Goal: Task Accomplishment & Management: Complete application form

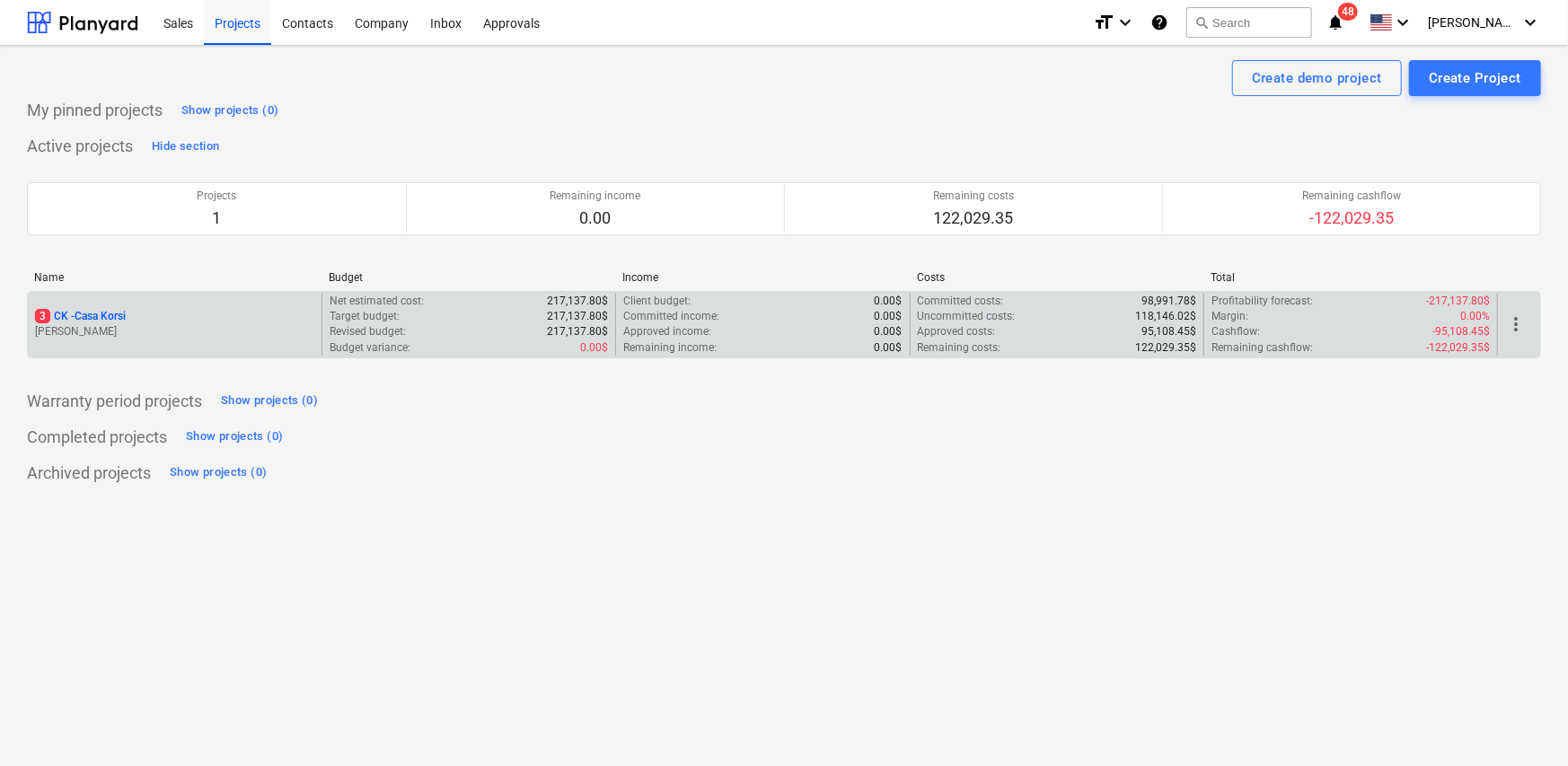
click at [172, 341] on div "3 CK - Casa [PERSON_NAME]" at bounding box center [174, 325] width 294 height 62
click at [160, 329] on p "[PERSON_NAME]" at bounding box center [174, 332] width 279 height 15
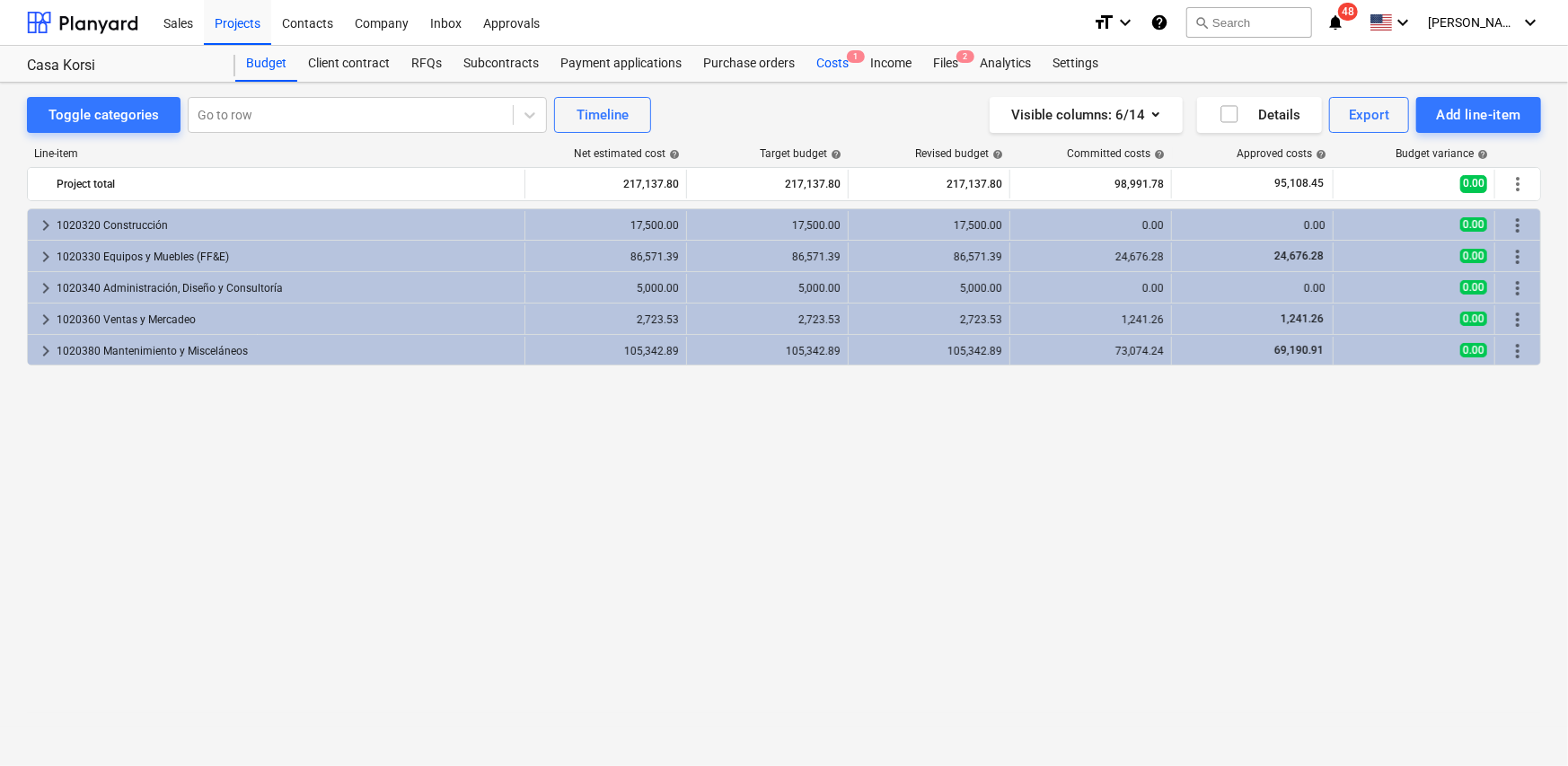
click at [825, 60] on div "Costs 1" at bounding box center [832, 63] width 53 height 36
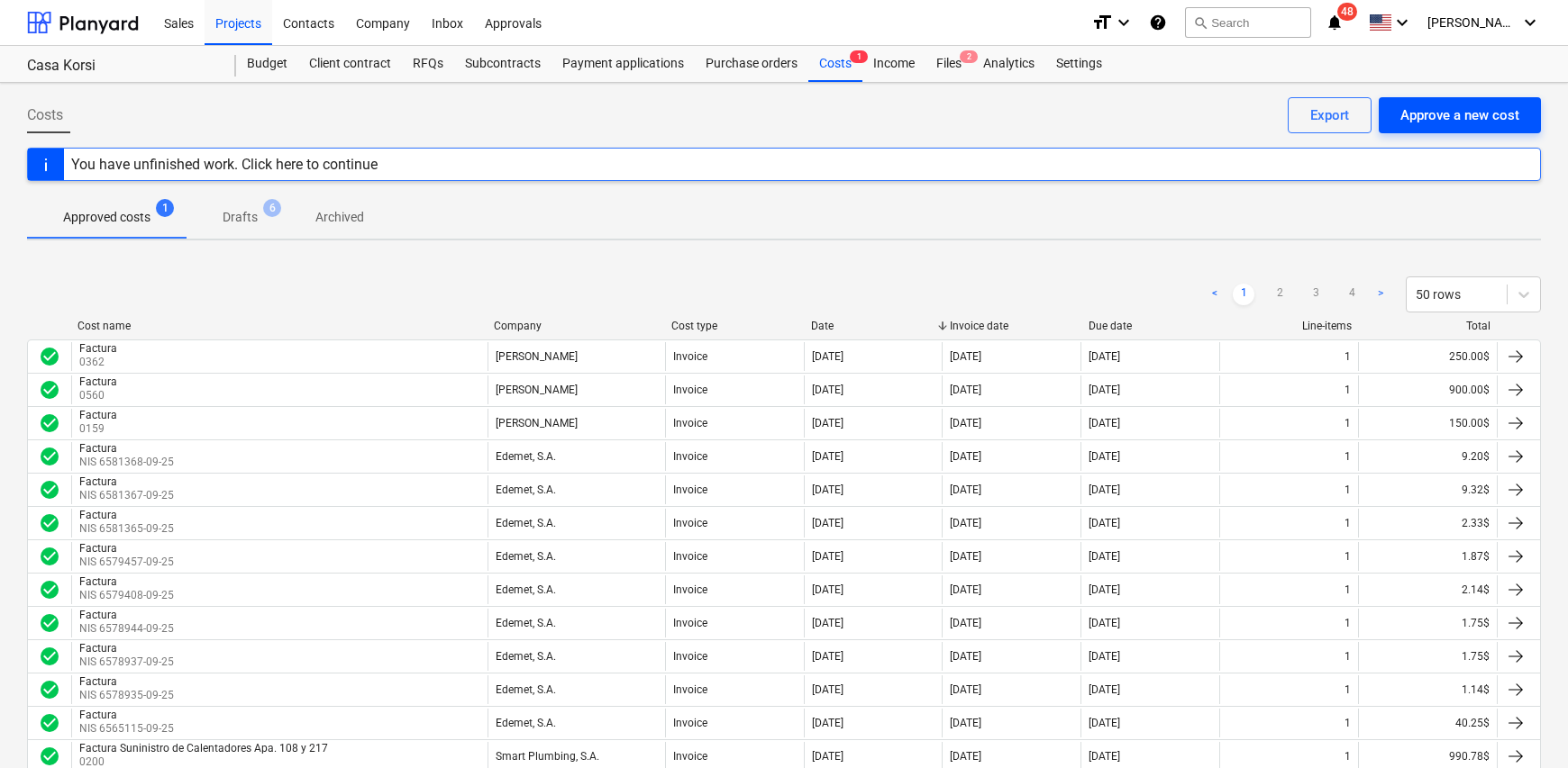
click at [1478, 115] on div "Approve a new cost" at bounding box center [1460, 115] width 119 height 24
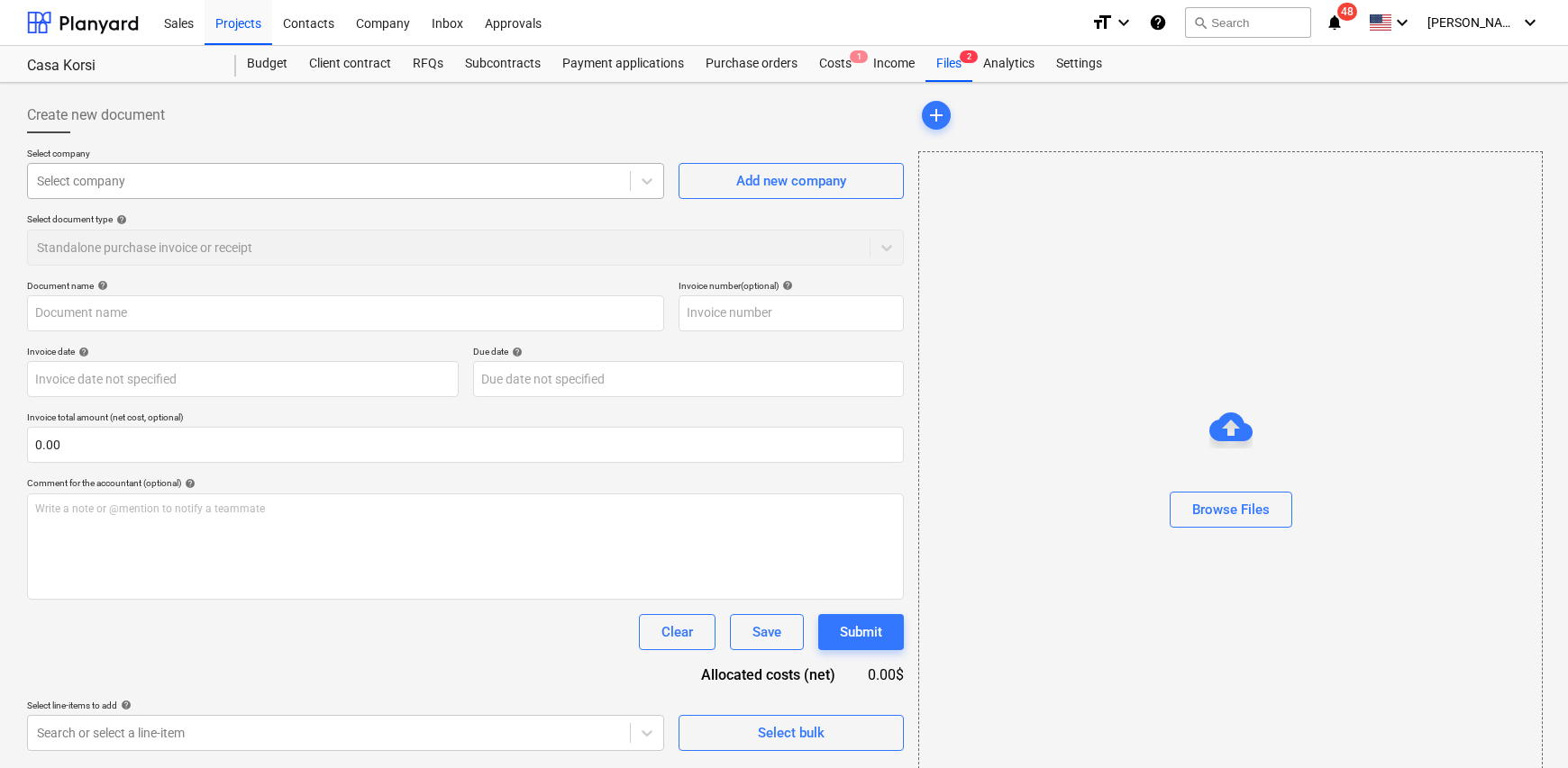
click at [138, 187] on div at bounding box center [328, 181] width 584 height 18
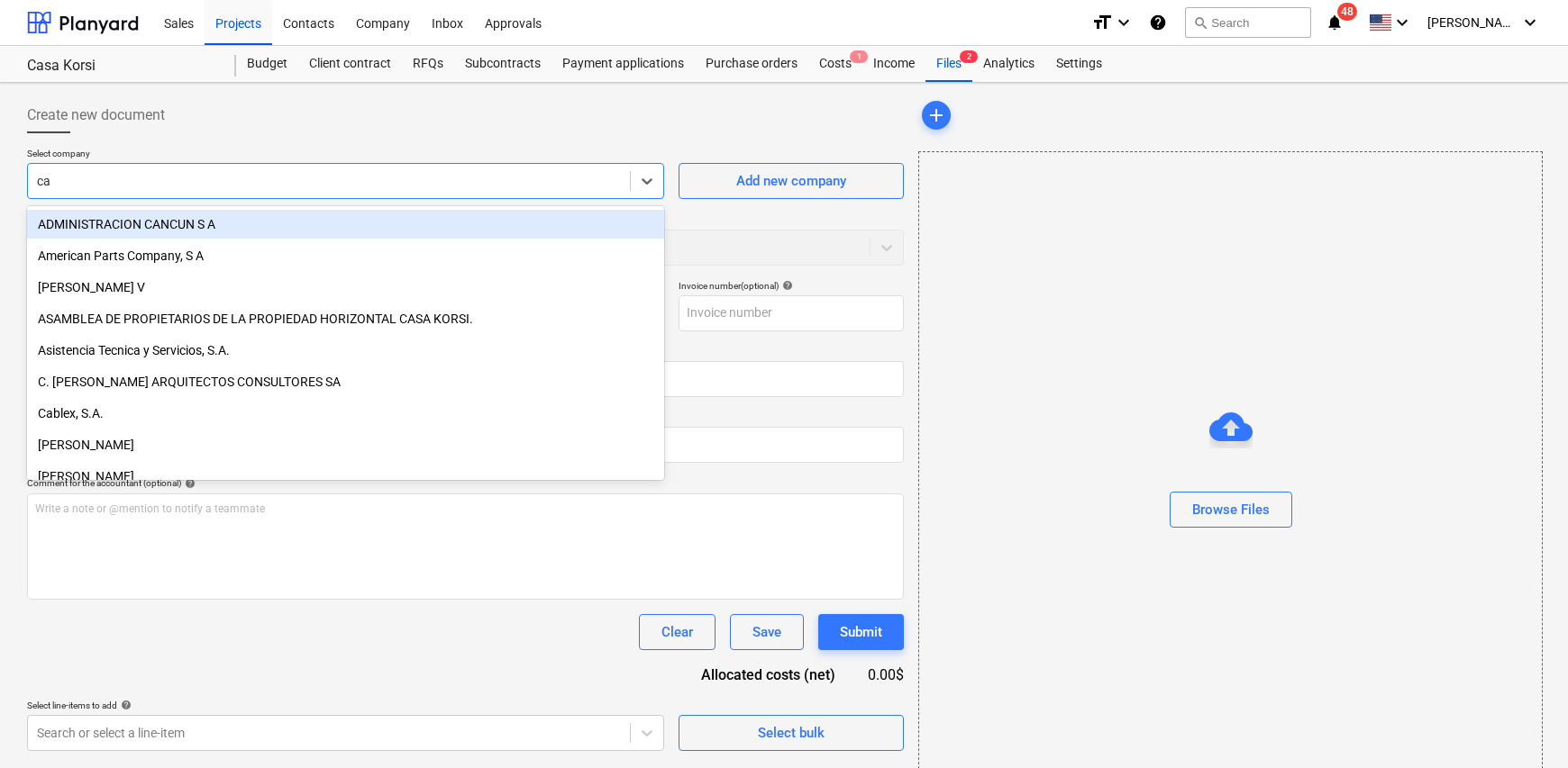
type input "car"
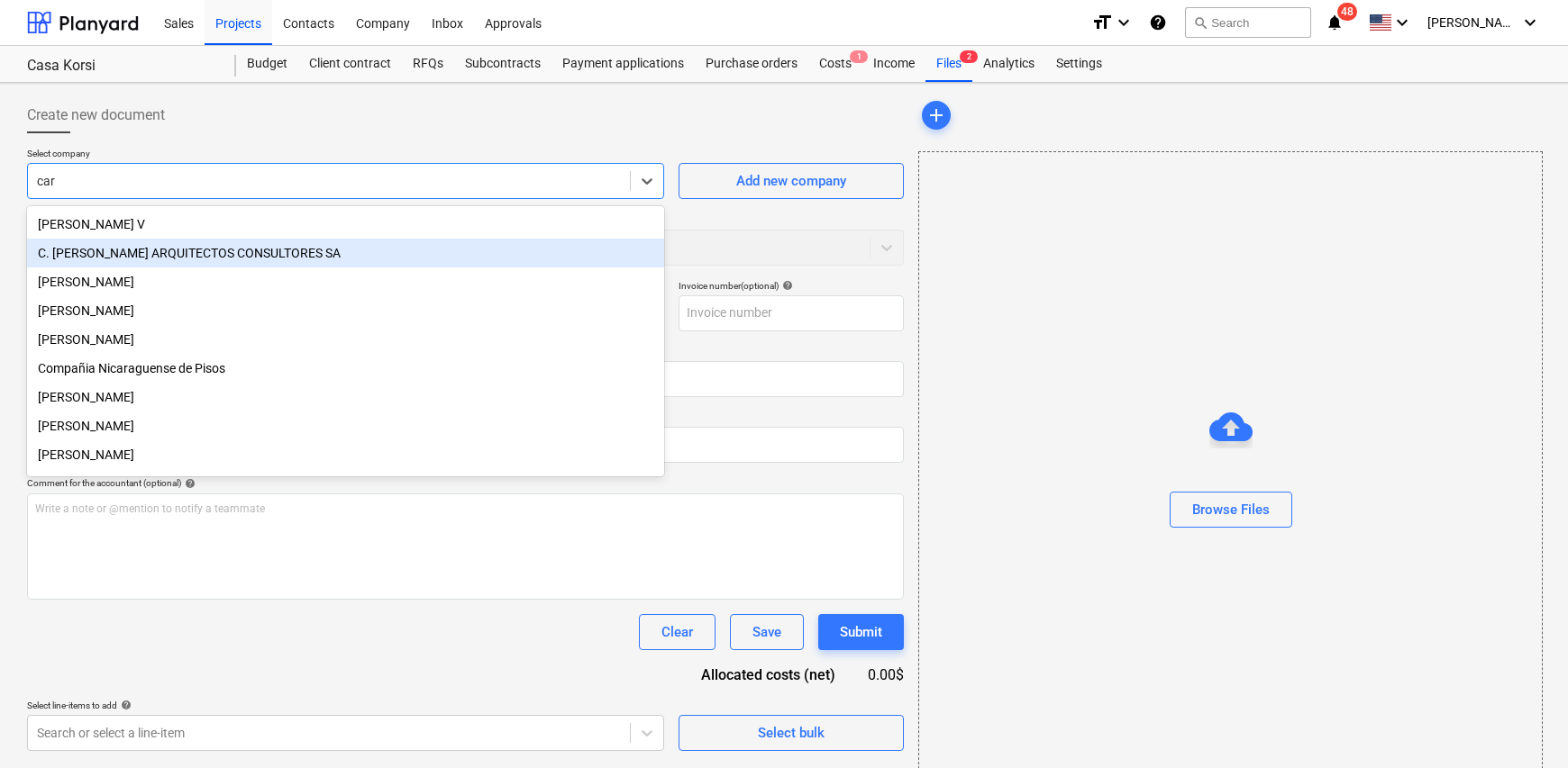
click at [144, 249] on div "C. [PERSON_NAME] ARQUITECTOS CONSULTORES SA" at bounding box center [345, 253] width 637 height 29
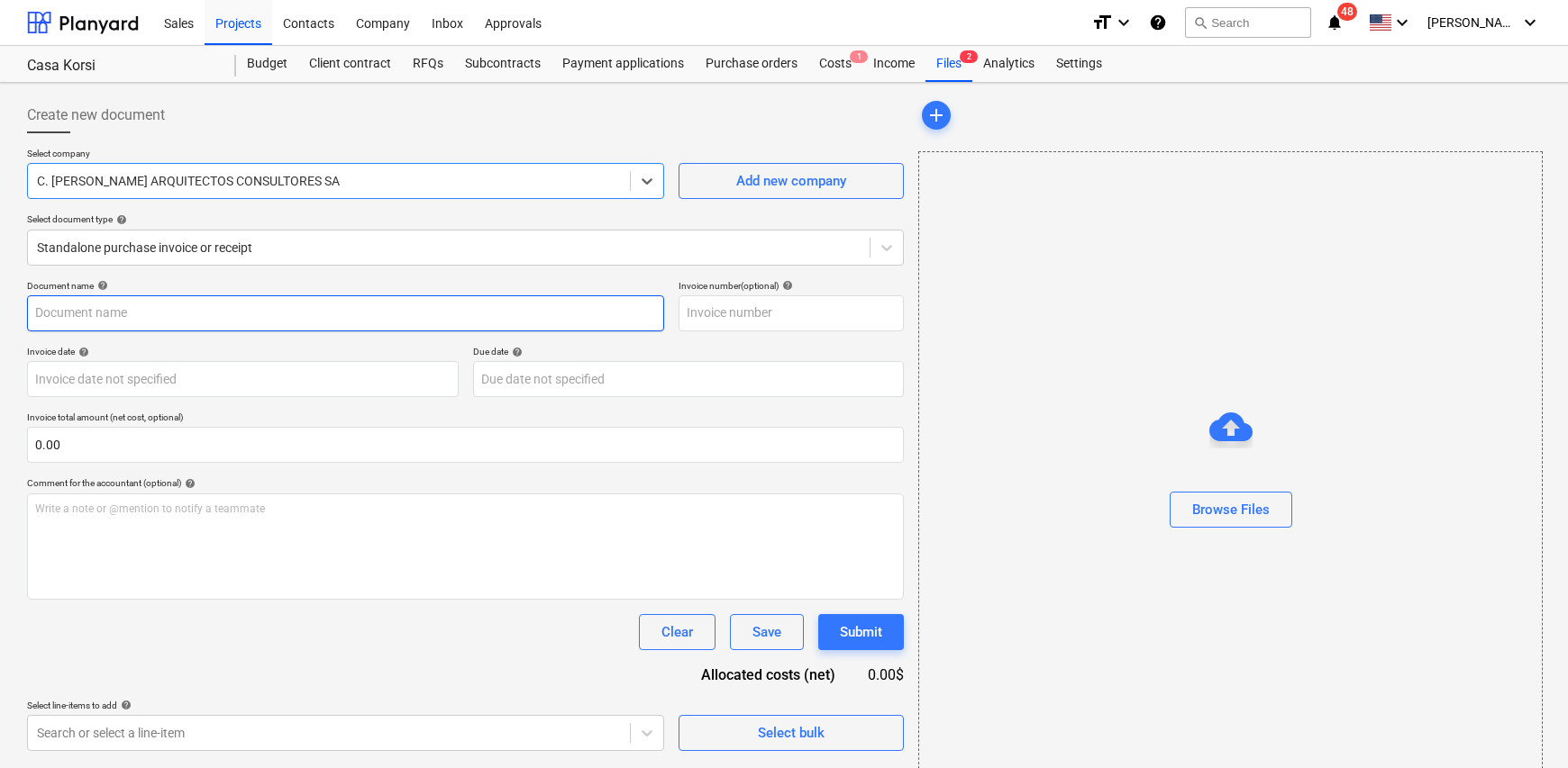
click at [145, 304] on input "text" at bounding box center [345, 314] width 637 height 36
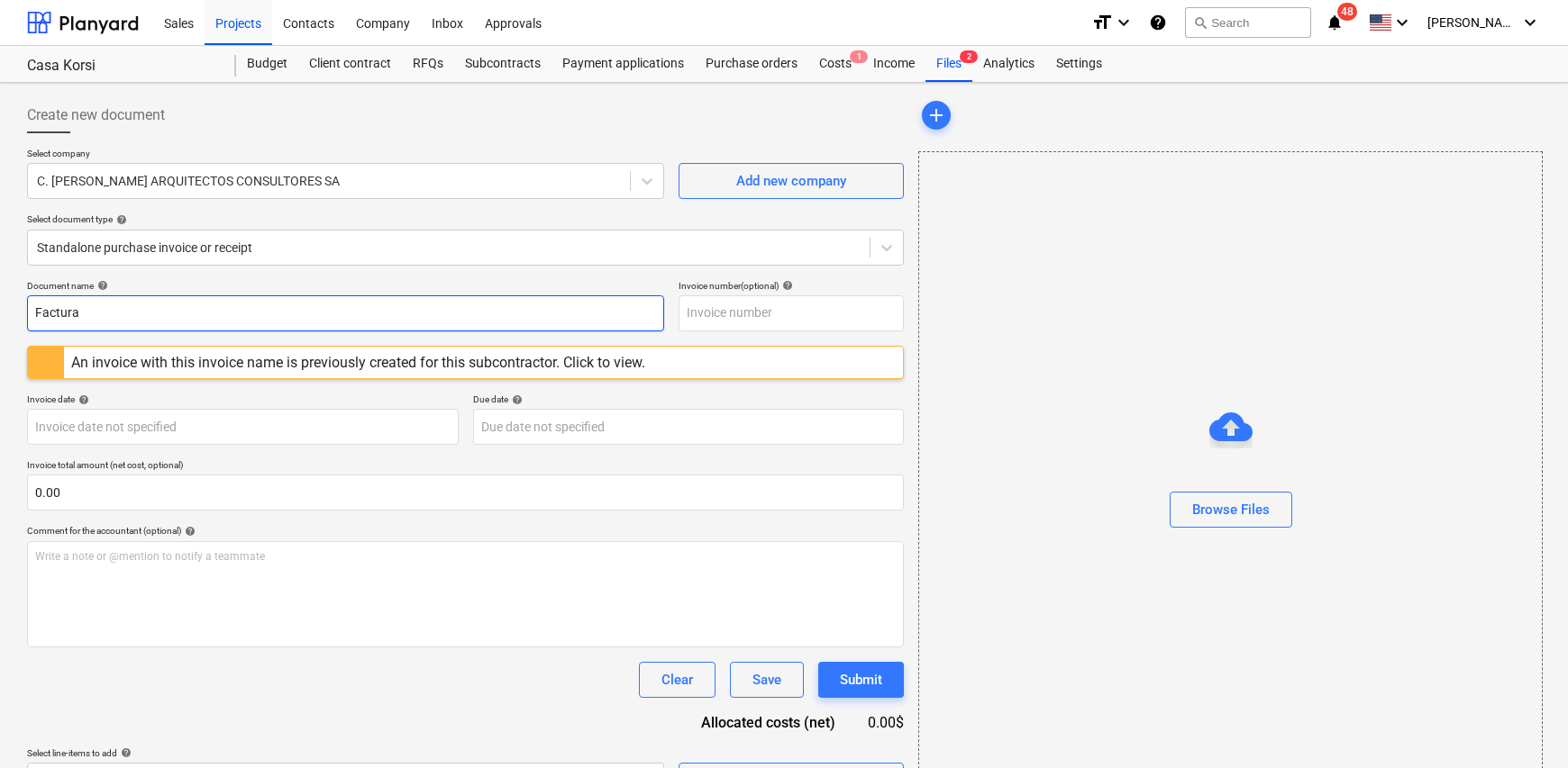
type input "Factura"
click at [694, 301] on input "text" at bounding box center [791, 314] width 225 height 36
type input "0158"
click at [111, 485] on input "text" at bounding box center [464, 492] width 876 height 36
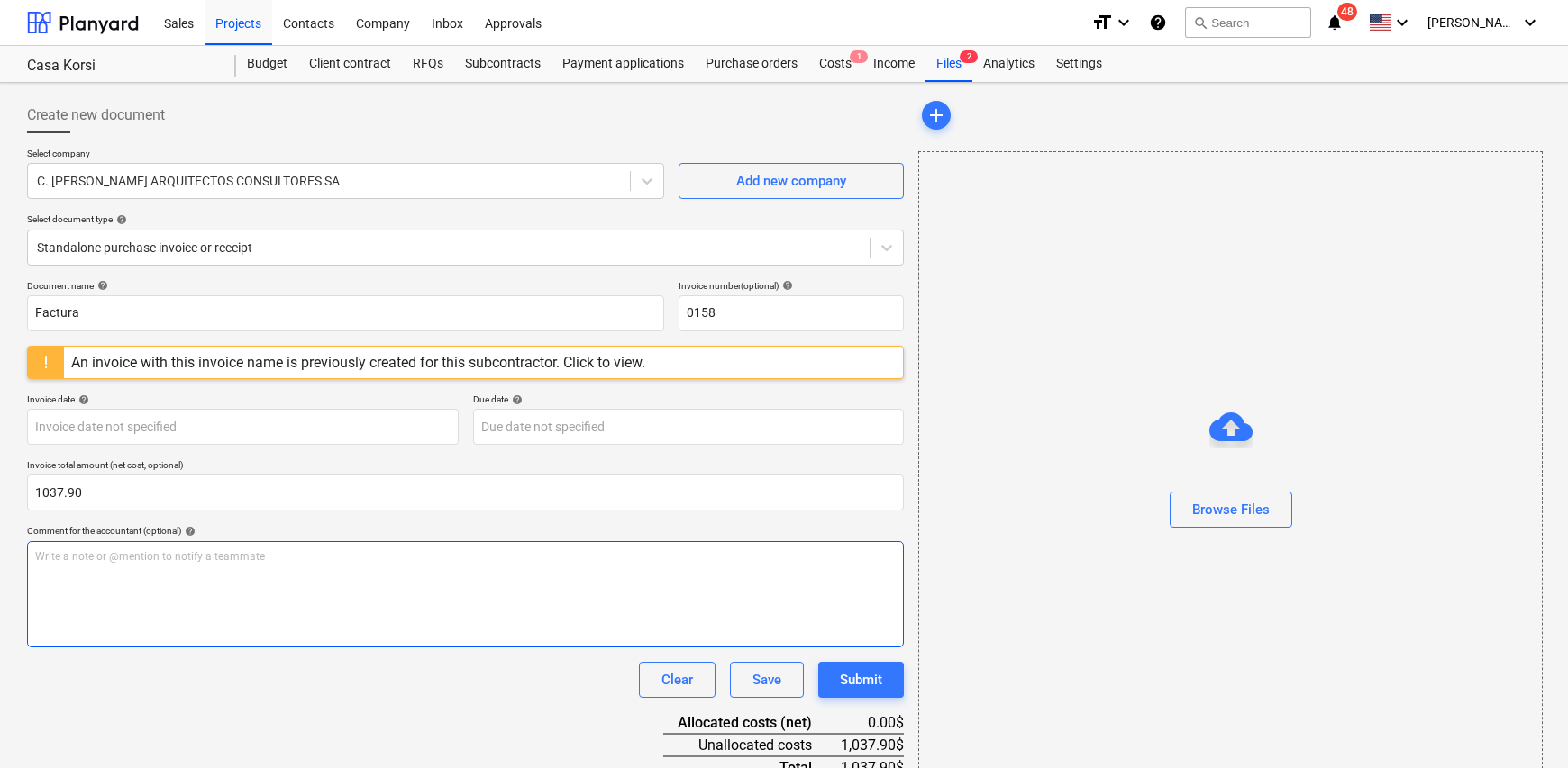
type input "1,037.90"
click at [115, 557] on p "Write a note or @mention to notify a teammate [PERSON_NAME]" at bounding box center [464, 557] width 860 height 15
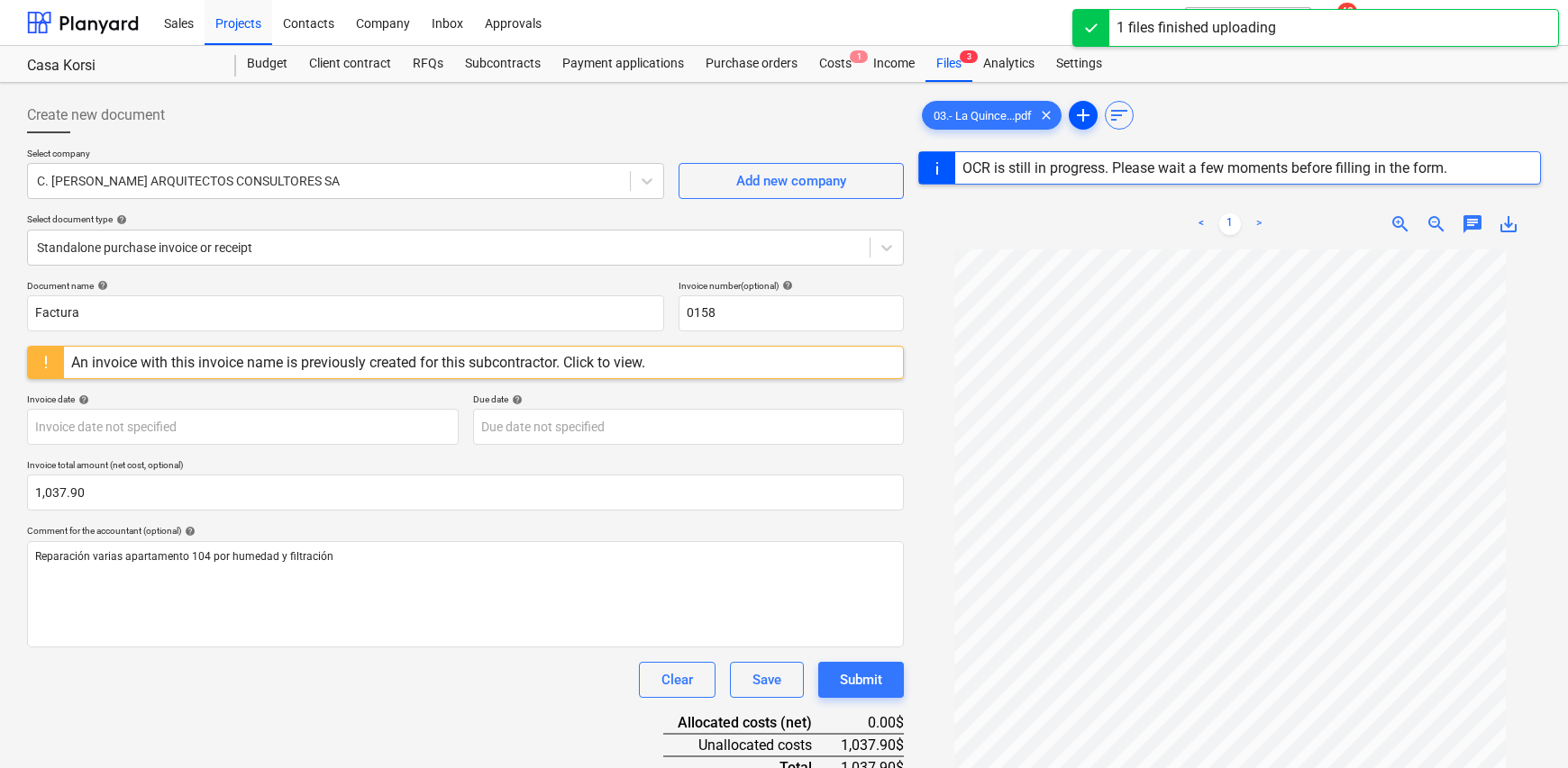
click at [1076, 113] on span "add" at bounding box center [1083, 115] width 22 height 22
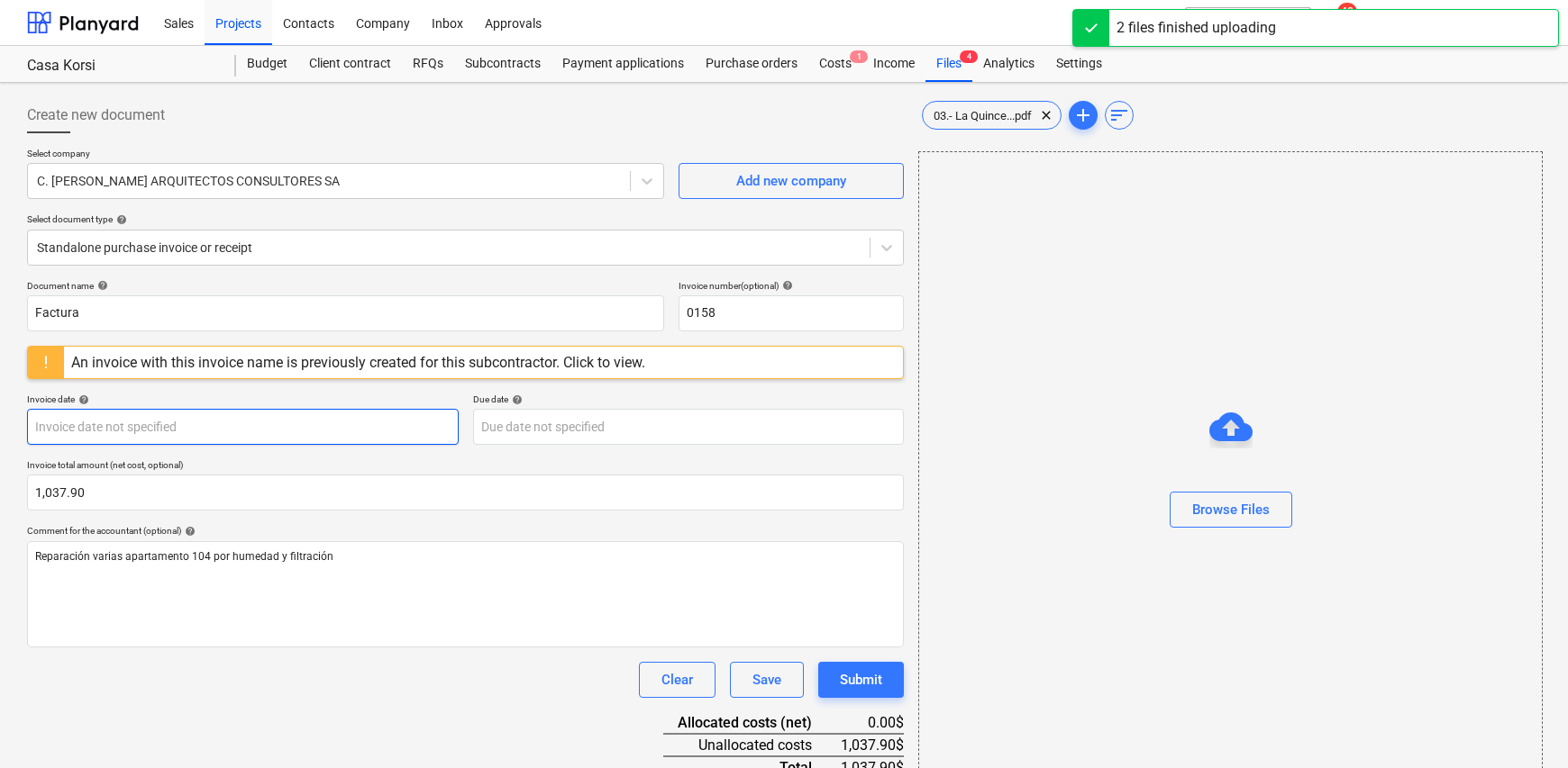
click at [290, 427] on body "Sales Projects Contacts Company Inbox Approvals format_size keyboard_arrow_down…" at bounding box center [784, 384] width 1568 height 768
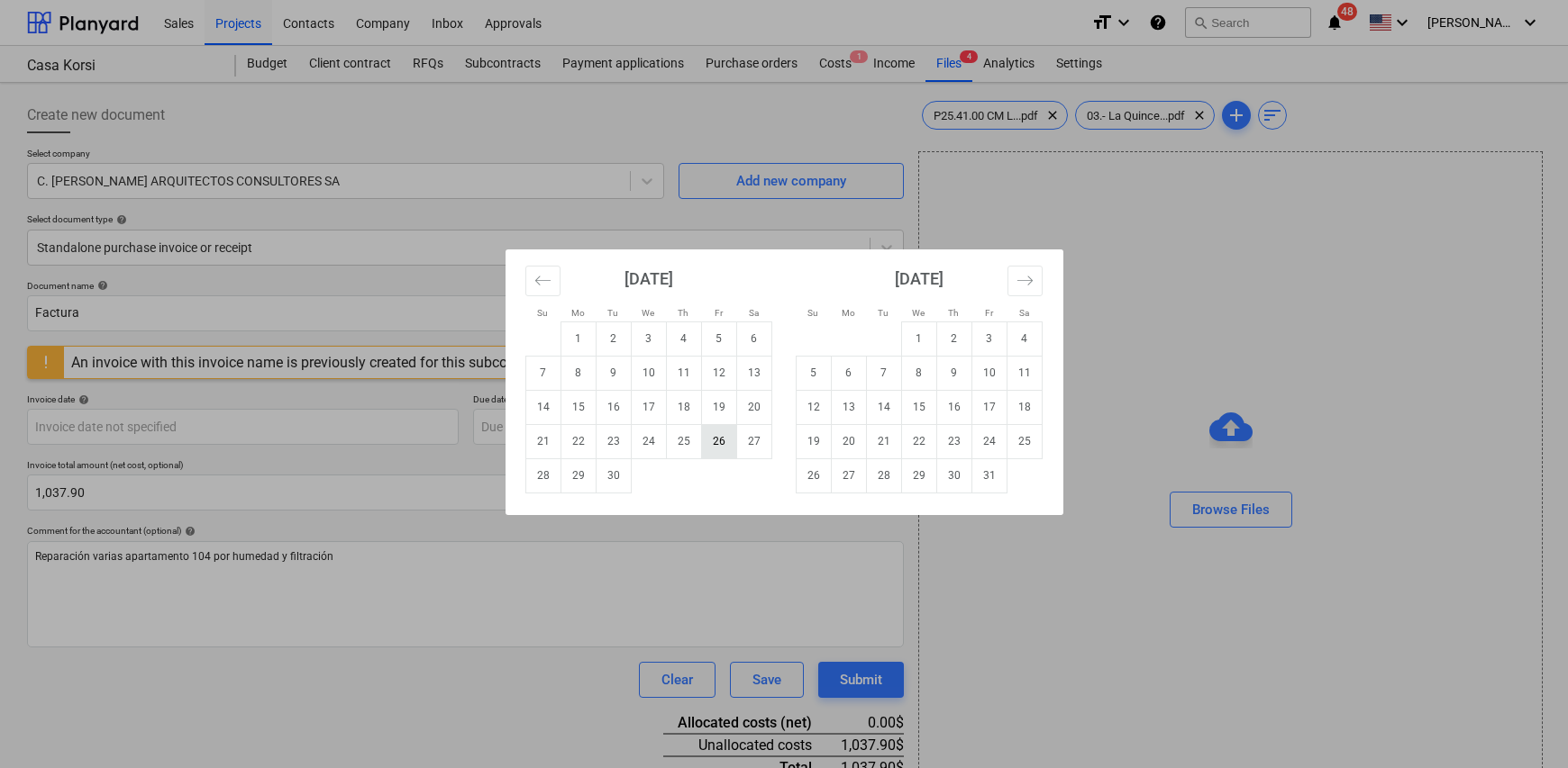
click at [713, 446] on td "26" at bounding box center [718, 442] width 35 height 35
type input "[DATE]"
click at [566, 441] on body "Sales Projects Contacts Company Inbox Approvals format_size keyboard_arrow_down…" at bounding box center [784, 384] width 1568 height 768
click at [614, 476] on td "30" at bounding box center [612, 475] width 35 height 35
type input "[DATE]"
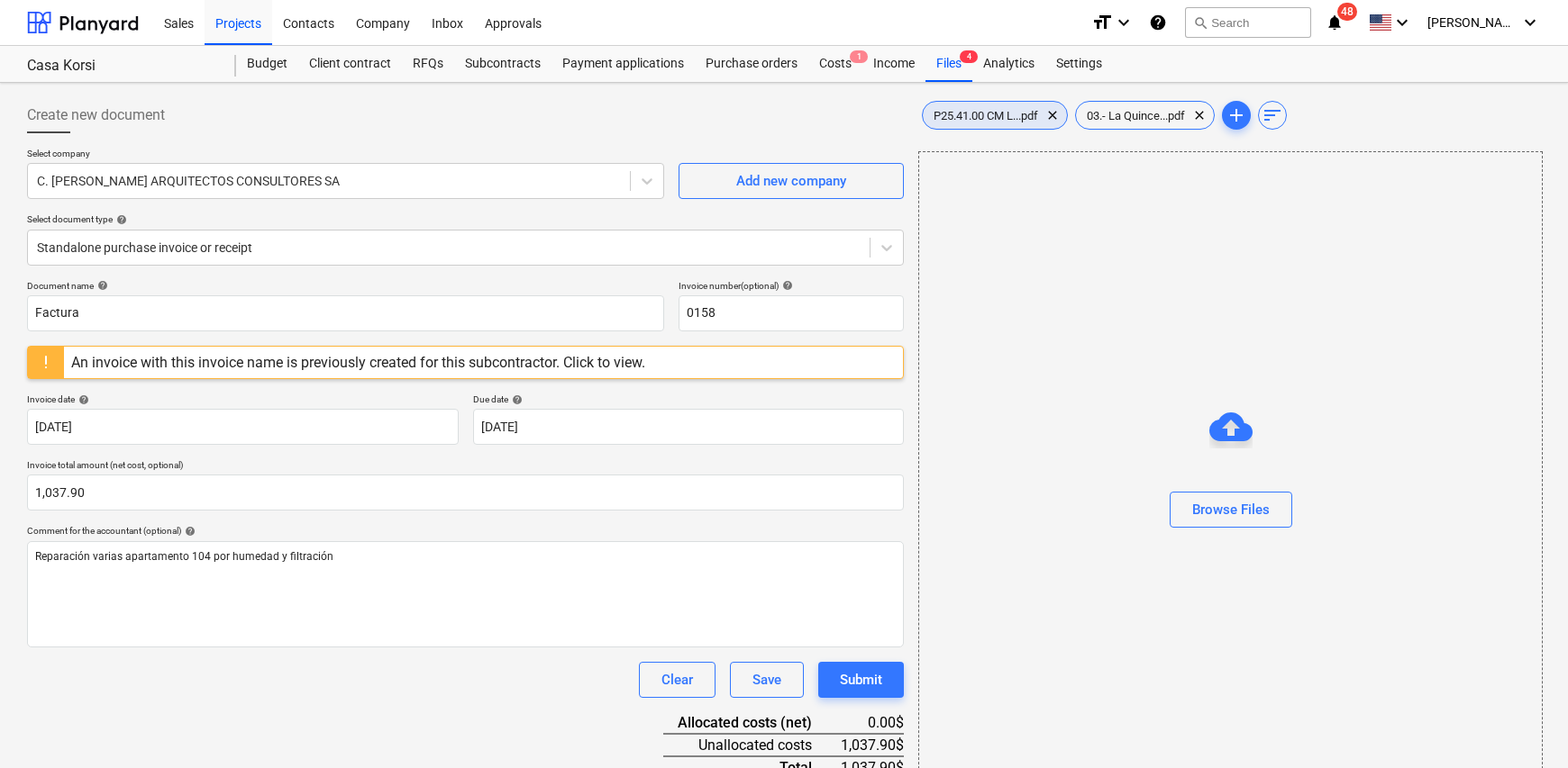
click at [1012, 123] on div "P25.41.00 CM L...pdf clear" at bounding box center [994, 115] width 146 height 29
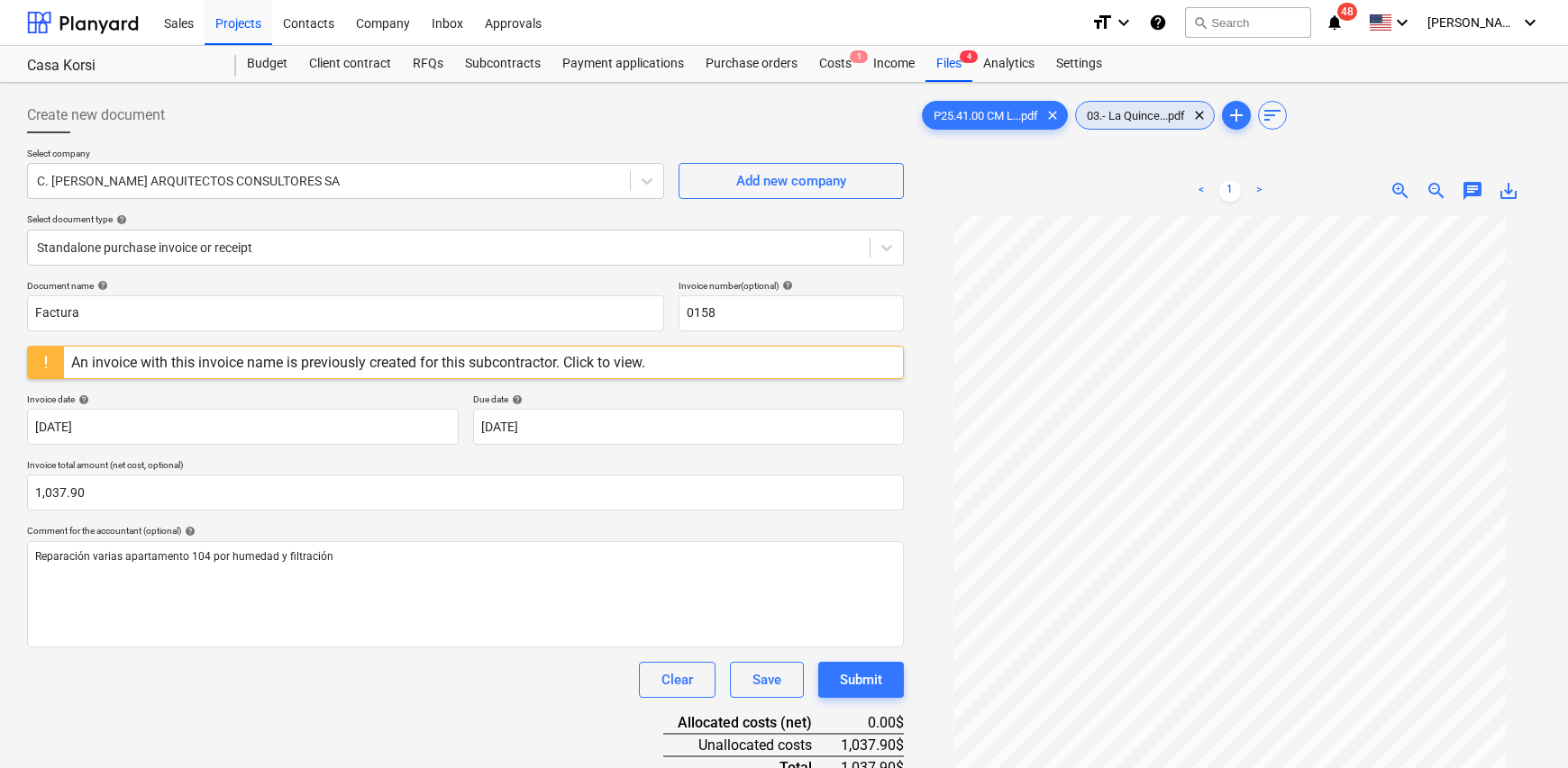
click at [1138, 117] on span "03.- La Quince...pdf" at bounding box center [1135, 116] width 120 height 14
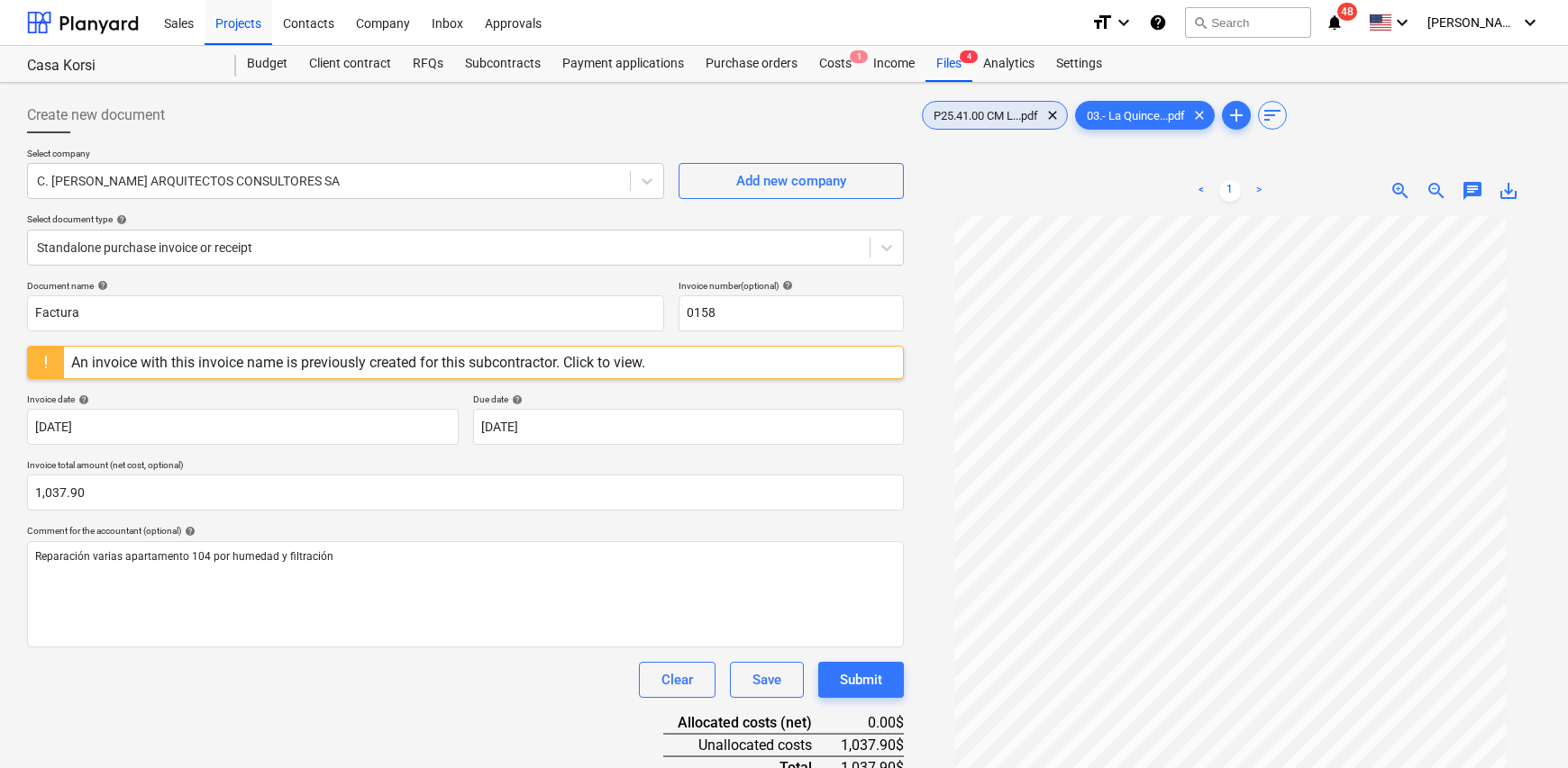
drag, startPoint x: 974, startPoint y: 116, endPoint x: 1321, endPoint y: 108, distance: 347.1
click at [1321, 108] on div "P25.41.00 CM L...pdf clear 03.- La Quince...pdf clear add sort" at bounding box center [1229, 115] width 622 height 36
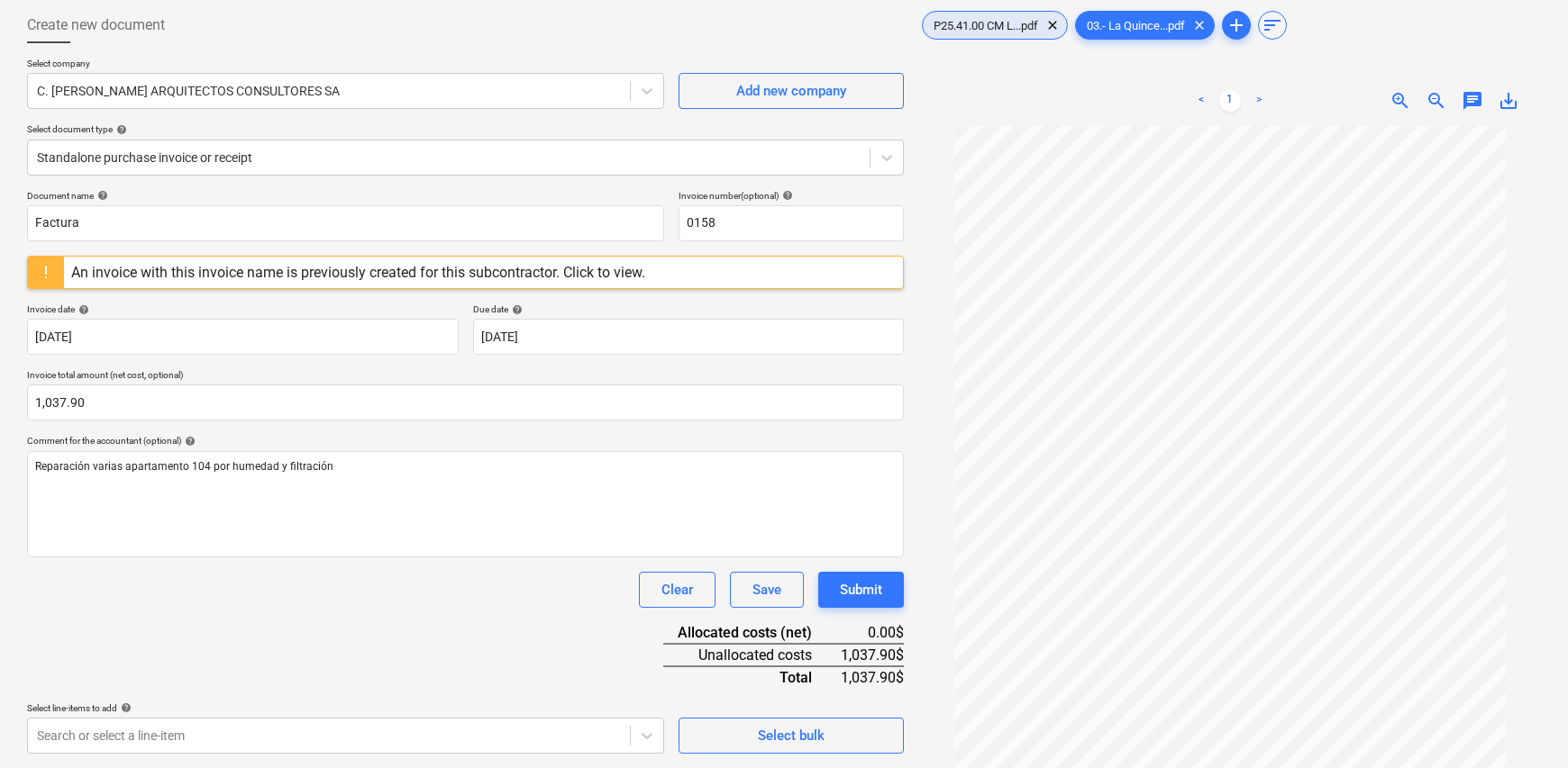
scroll to position [181, 0]
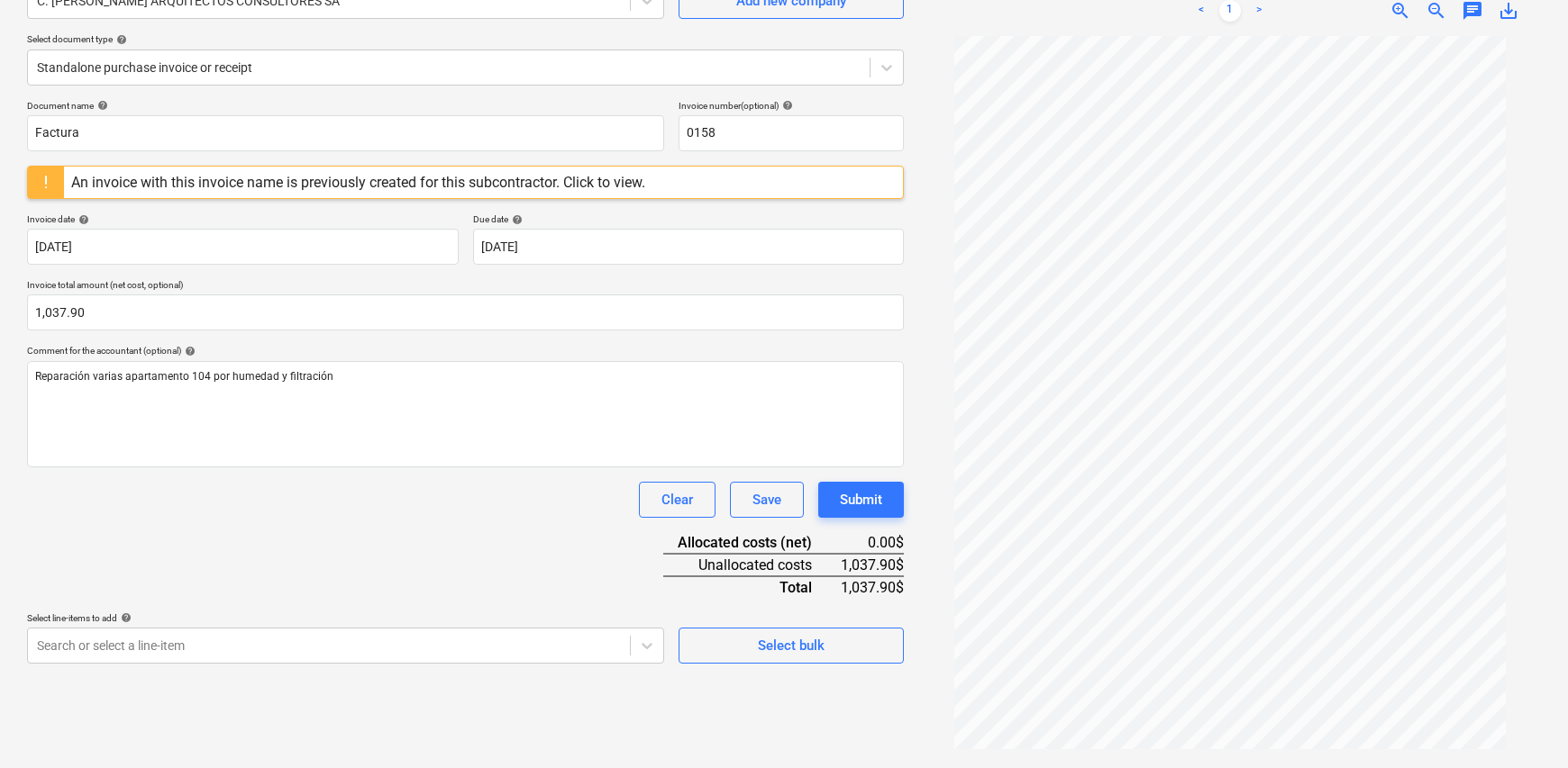
click at [532, 663] on div "Create new document Select company C. [PERSON_NAME] ARQUITECTOS CONSULTORES SA …" at bounding box center [465, 335] width 891 height 851
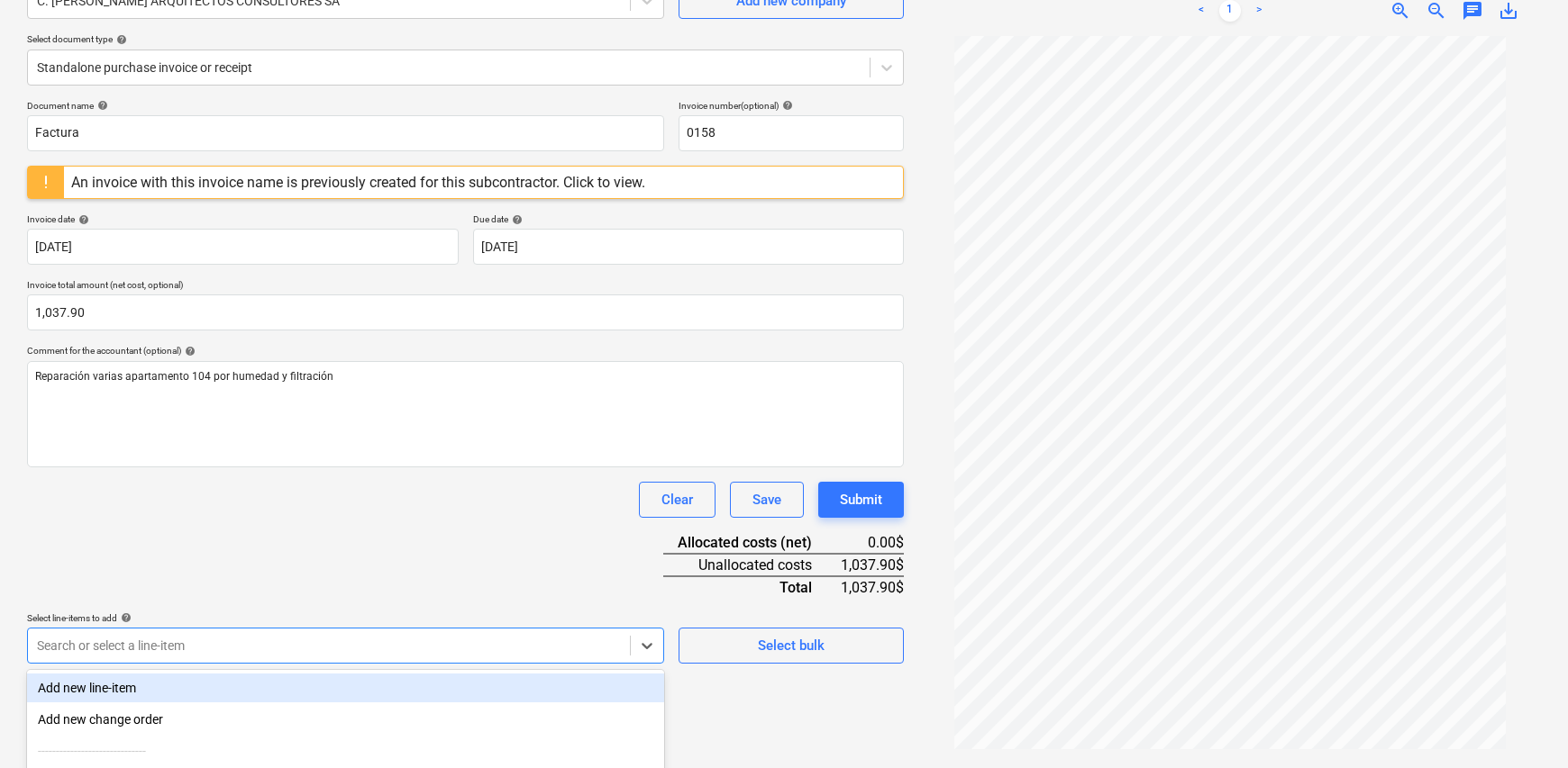
scroll to position [356, 0]
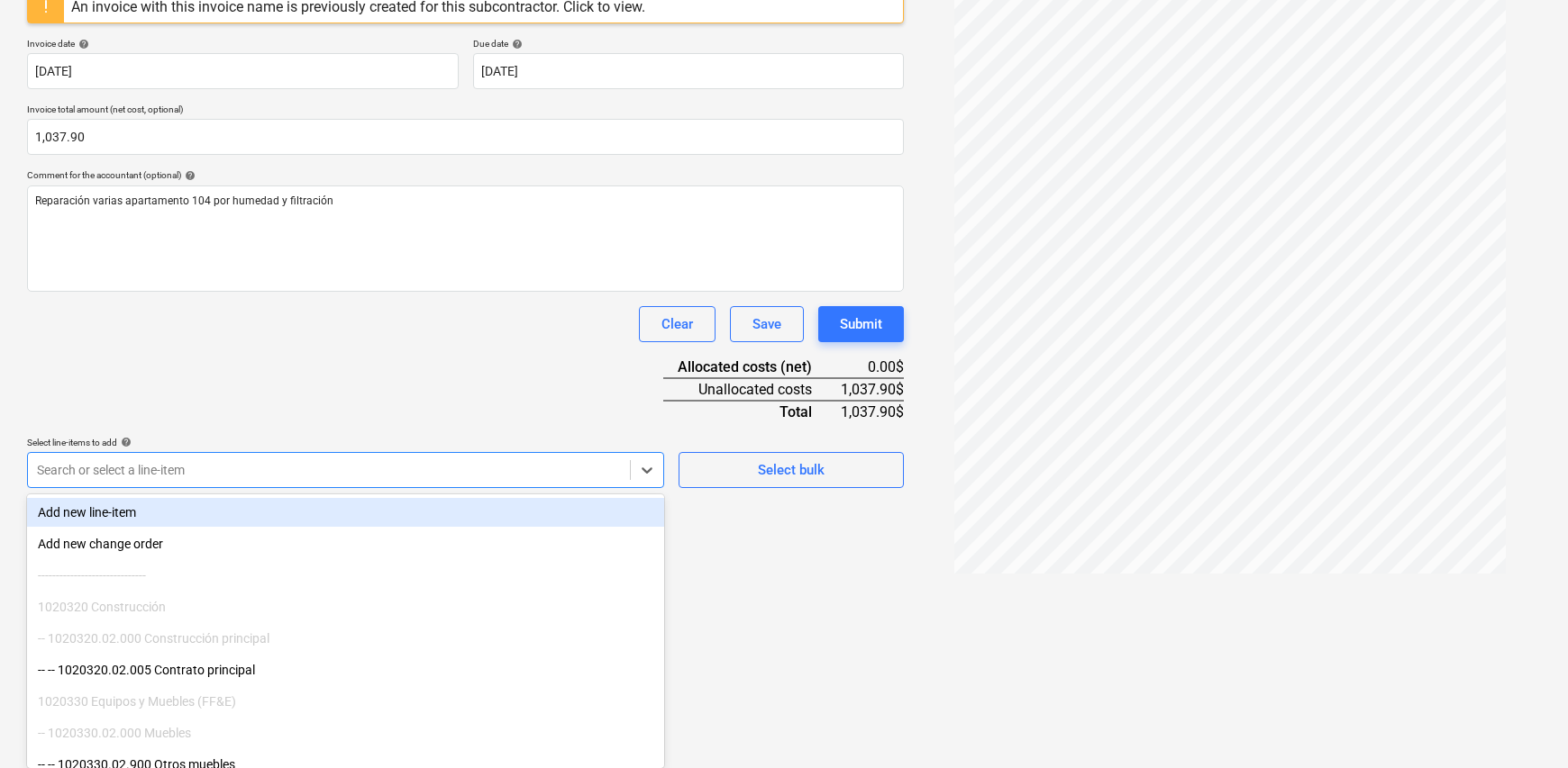
click at [524, 413] on body "Sales Projects Contacts Company Inbox Approvals format_size keyboard_arrow_down…" at bounding box center [784, 28] width 1568 height 768
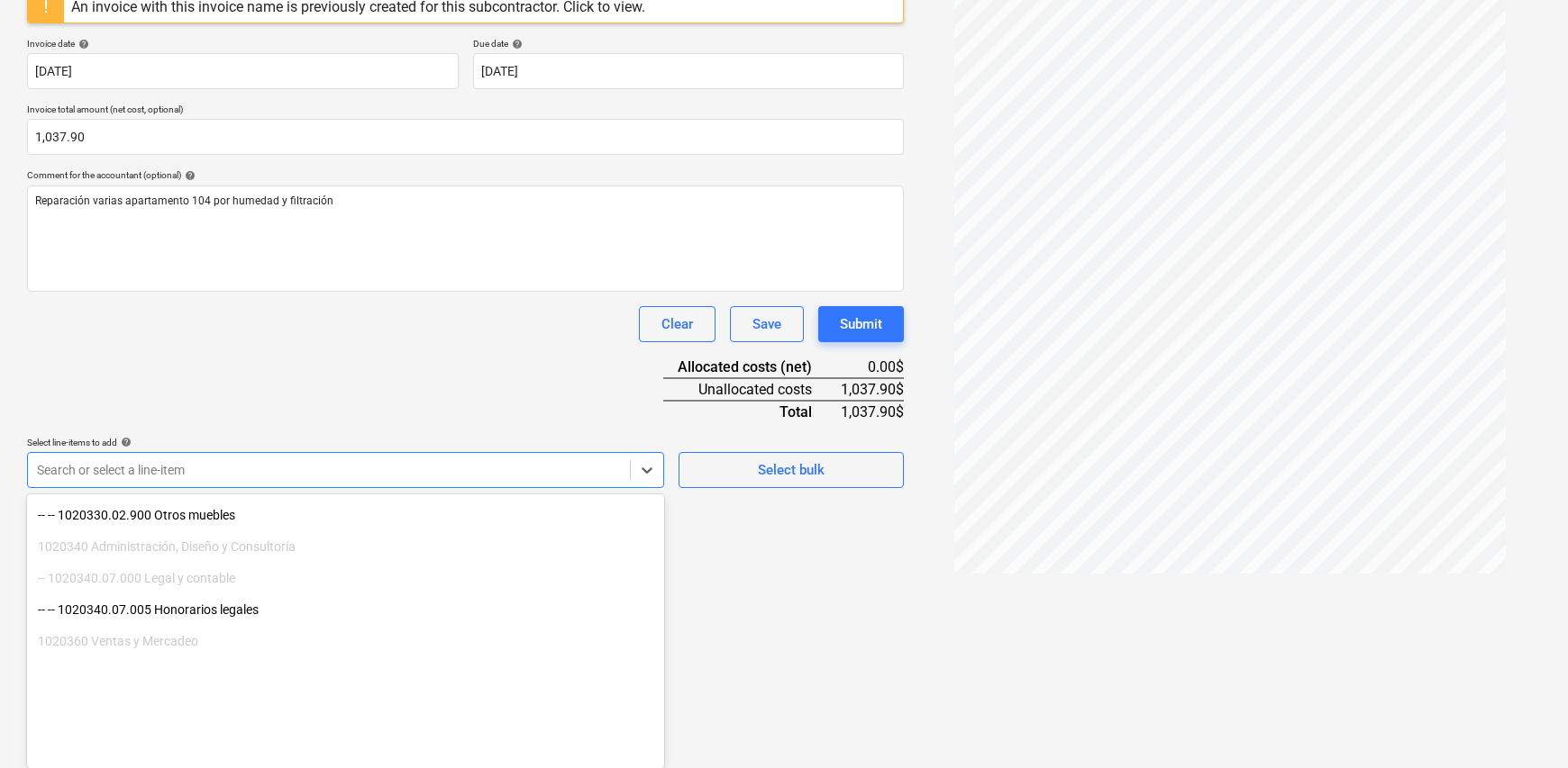
scroll to position [360, 0]
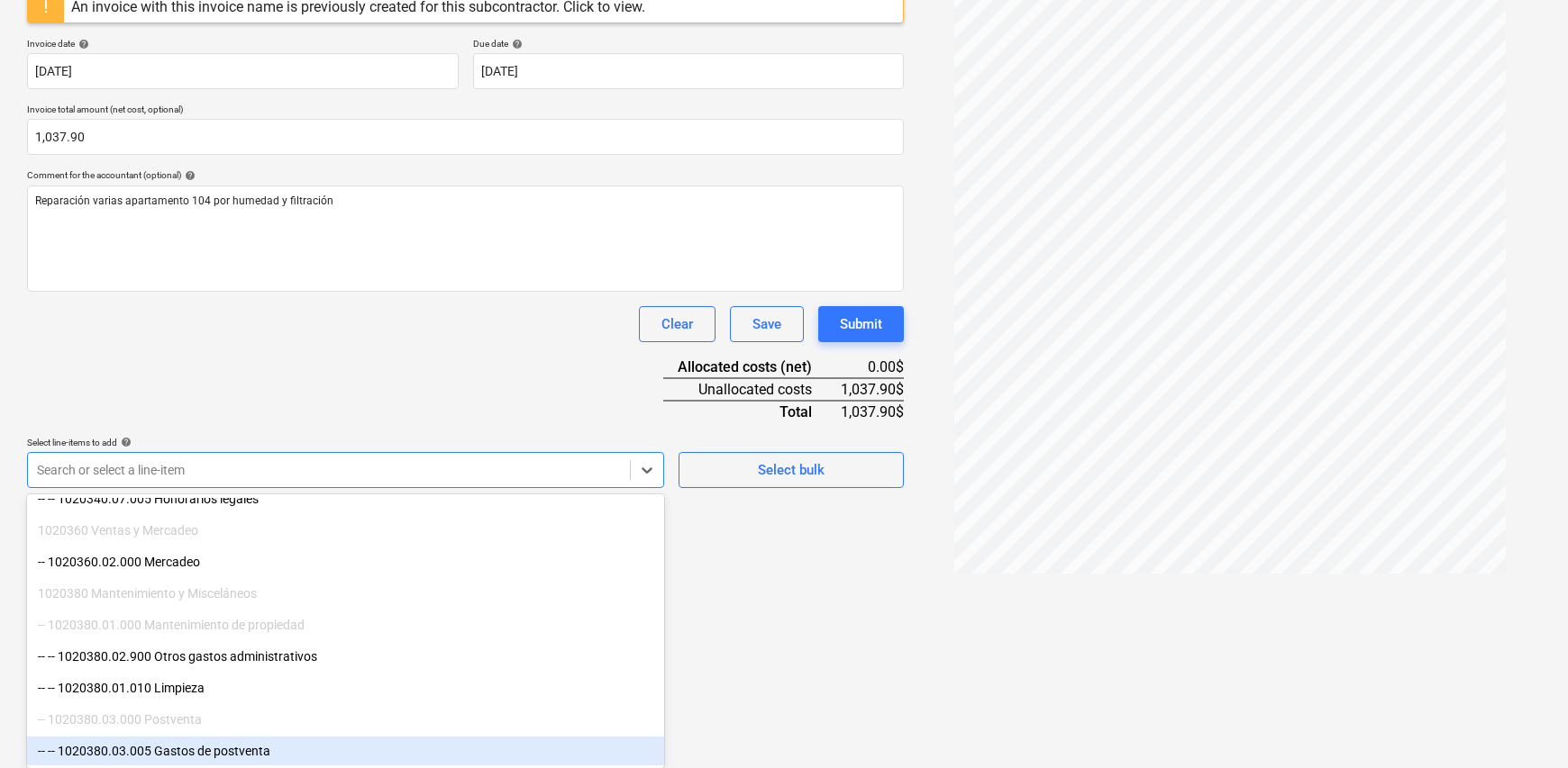
click at [251, 756] on div "-- -- 1020380.03.005 Gastos de postventa" at bounding box center [345, 751] width 637 height 29
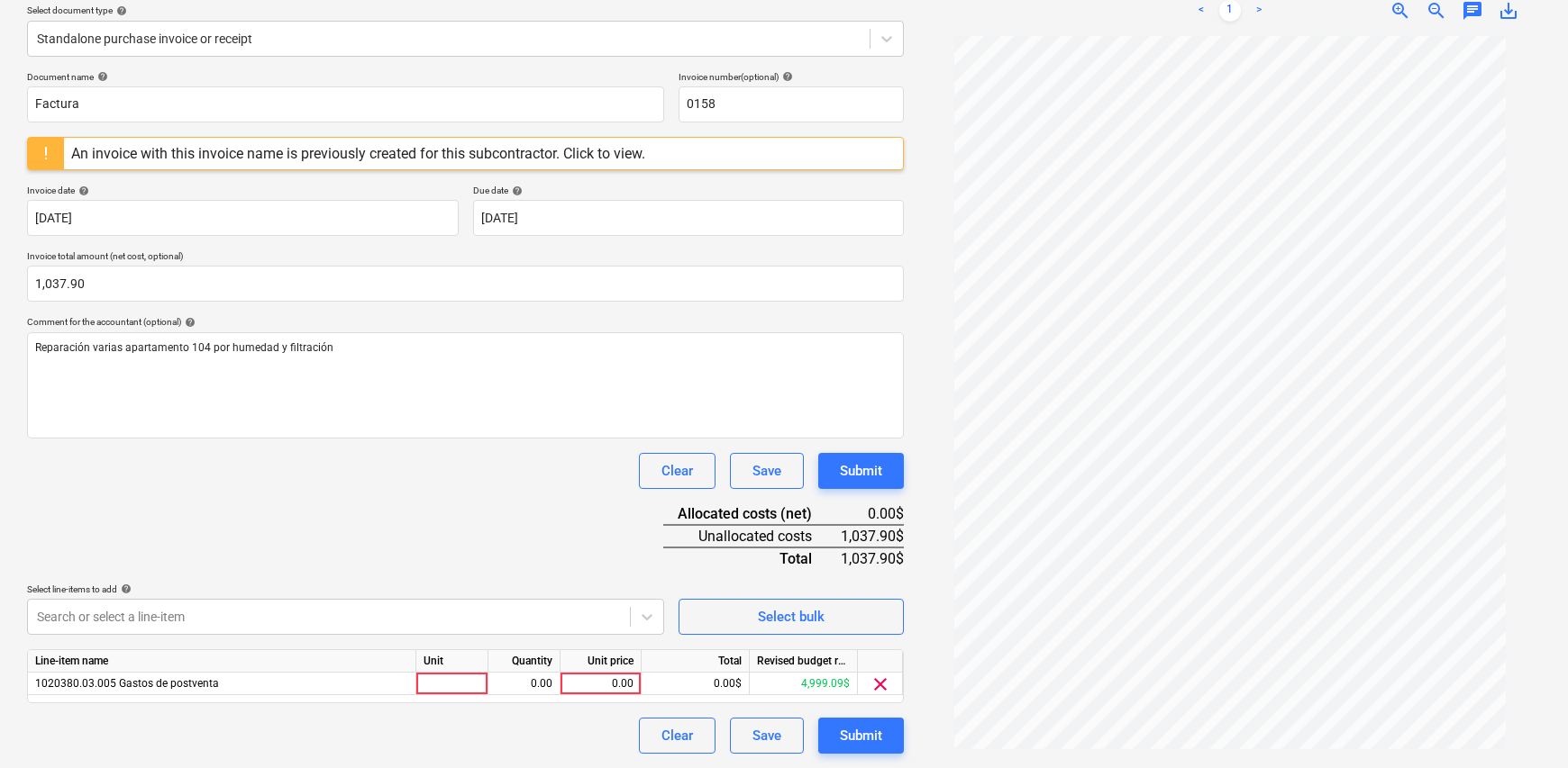
scroll to position [208, 0]
click at [814, 561] on html "Sales Projects Contacts Company Inbox Approvals format_size keyboard_arrow_down…" at bounding box center [784, 176] width 1568 height 768
click at [434, 685] on div at bounding box center [452, 685] width 72 height 23
type input "1"
click at [494, 669] on div "Quantity" at bounding box center [524, 662] width 72 height 23
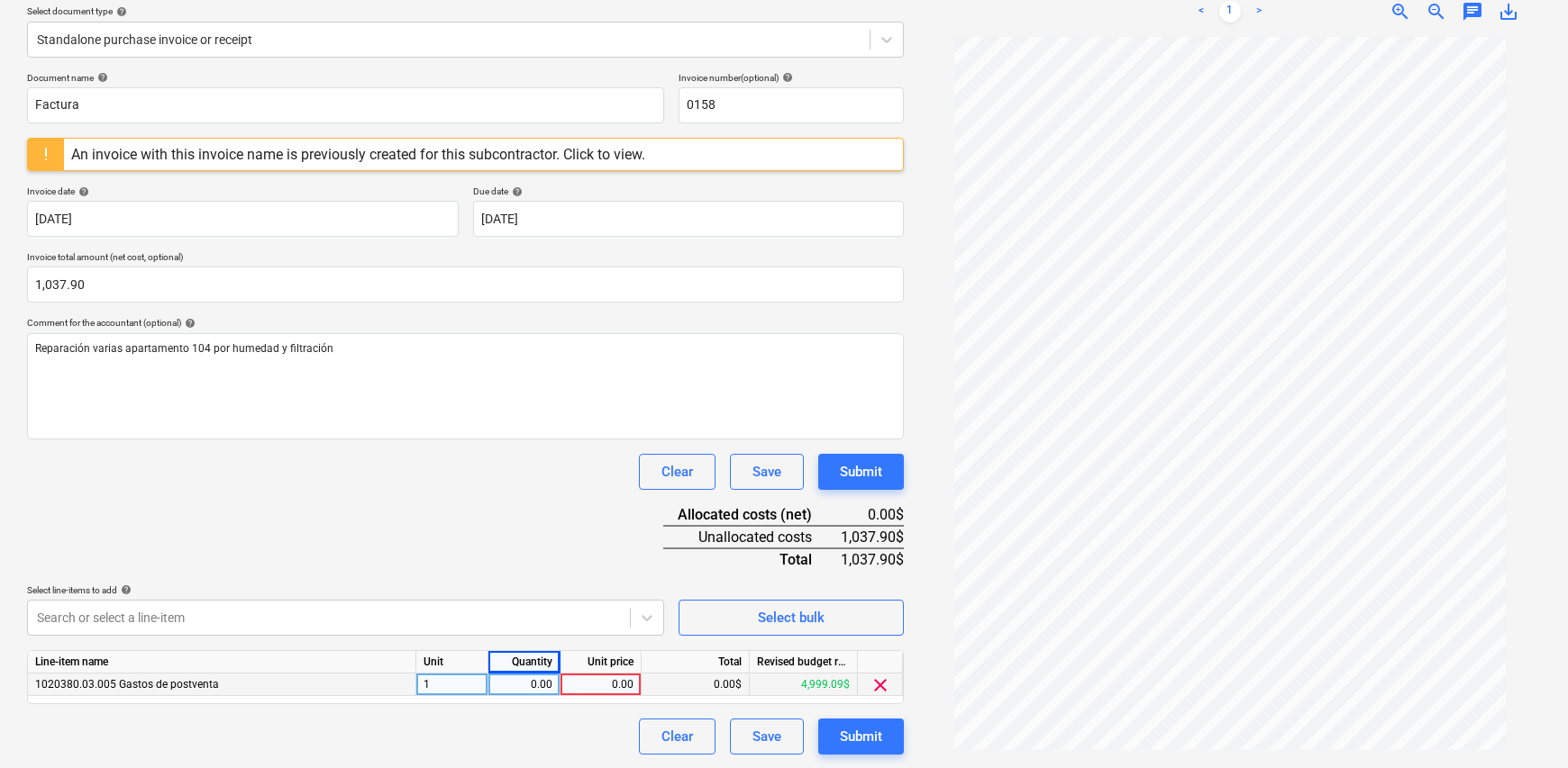
click at [502, 680] on div "0.00" at bounding box center [523, 685] width 57 height 23
click at [637, 685] on div "0.00" at bounding box center [601, 685] width 81 height 23
type input "1037.90"
click at [530, 731] on div "Clear Save Submit" at bounding box center [464, 737] width 876 height 36
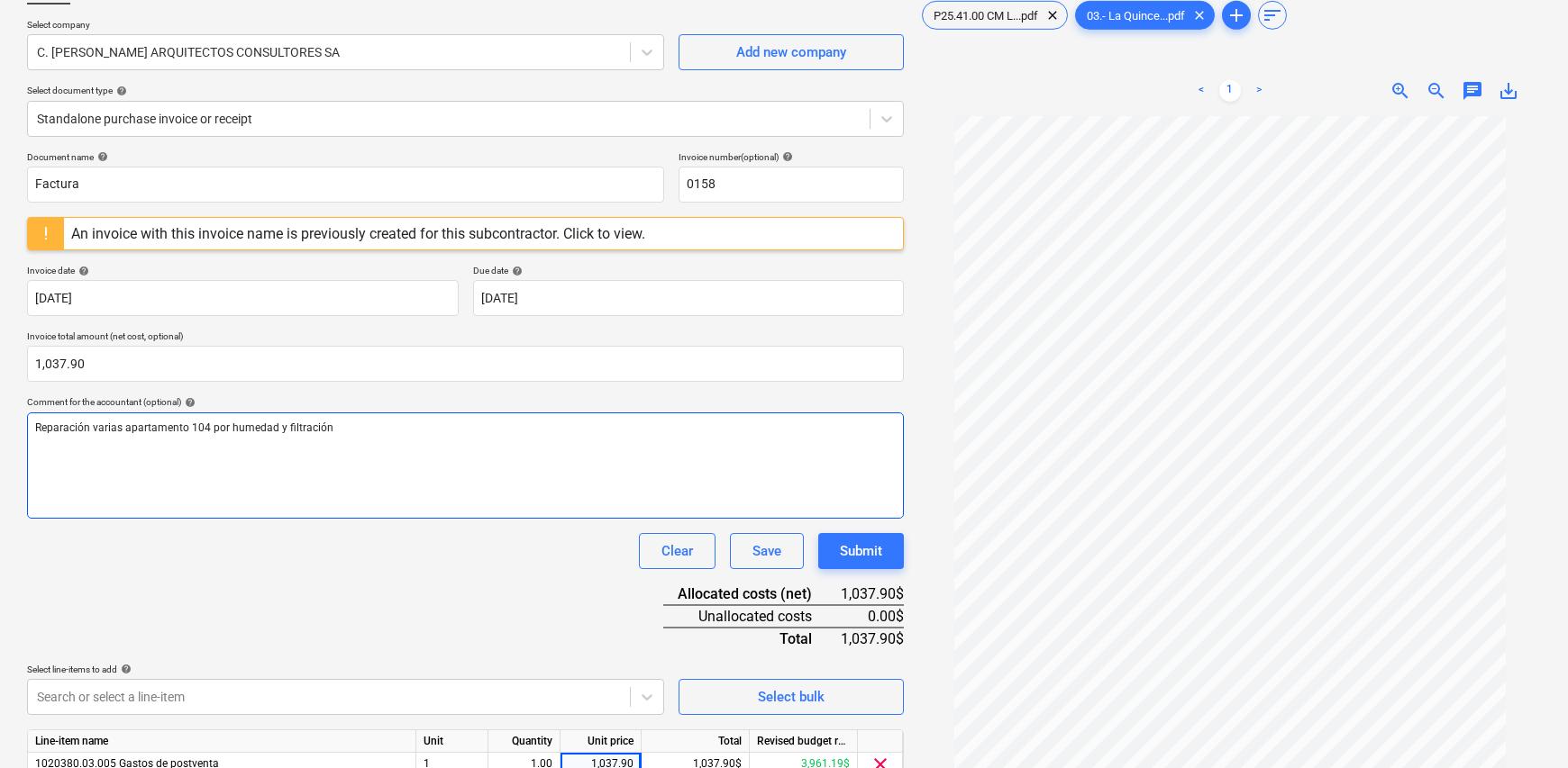
scroll to position [0, 0]
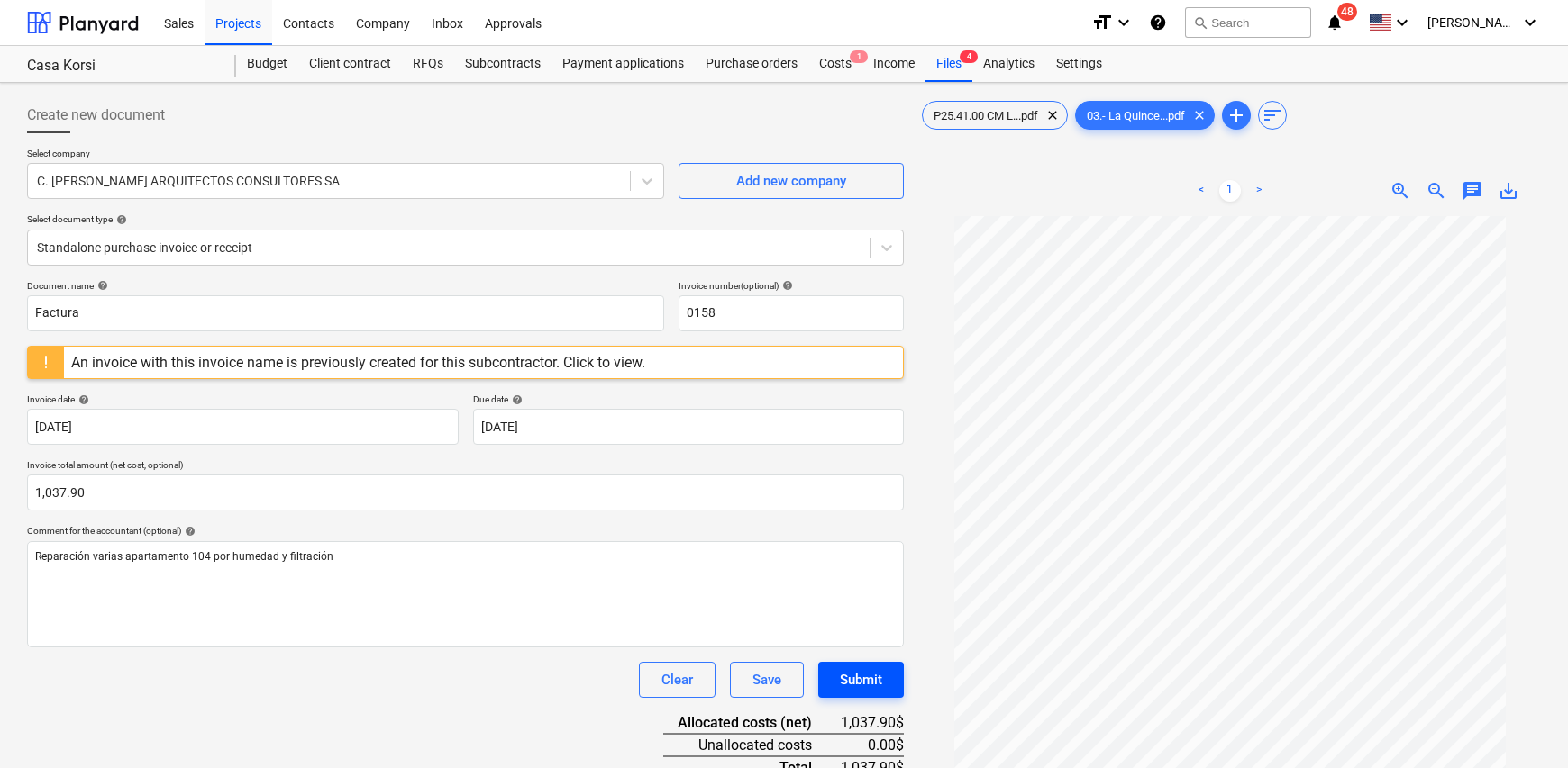
click at [870, 679] on div "Submit" at bounding box center [860, 681] width 43 height 24
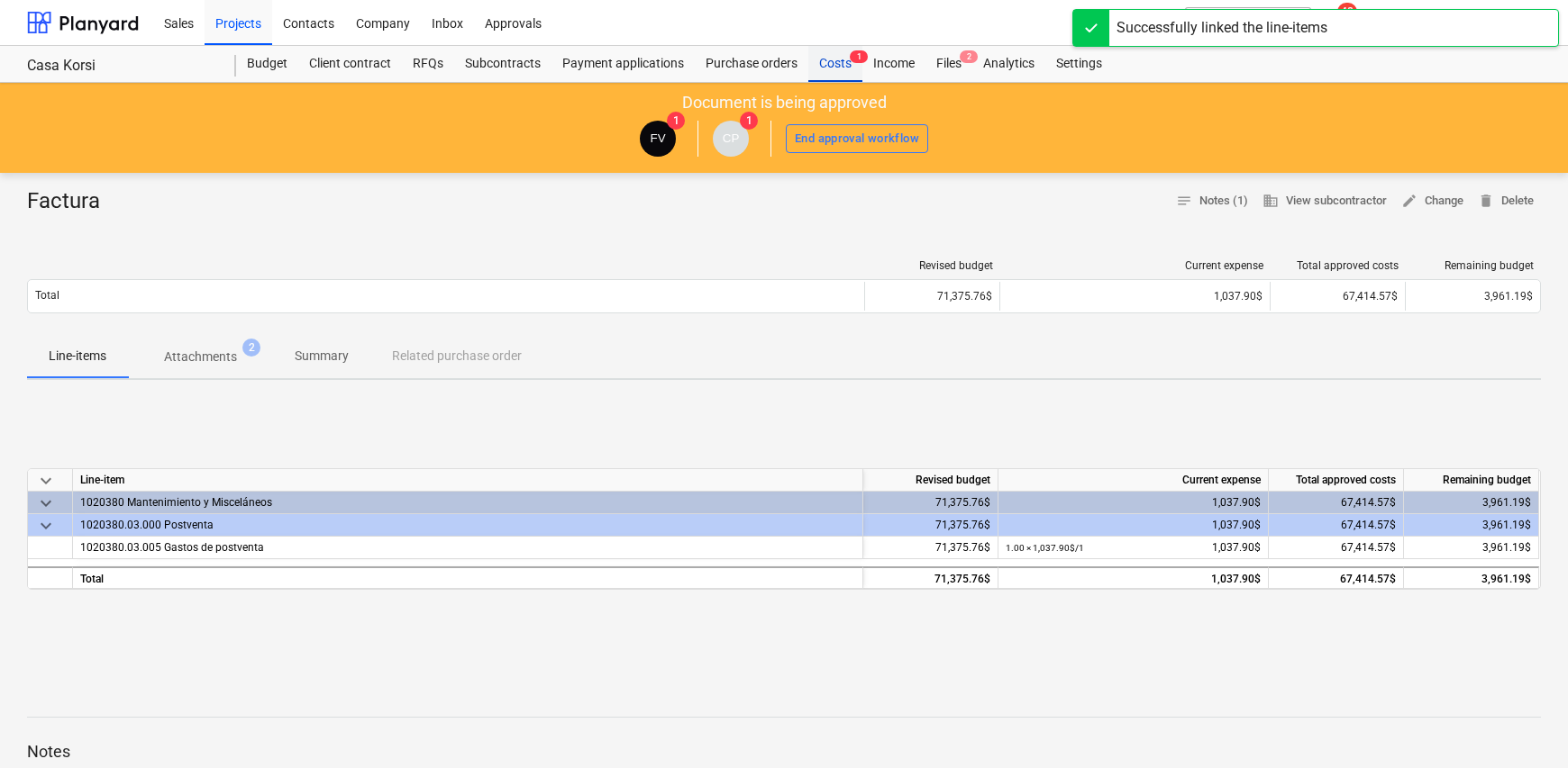
click at [823, 62] on div "Costs 1" at bounding box center [835, 64] width 54 height 36
